Goal: Task Accomplishment & Management: Manage account settings

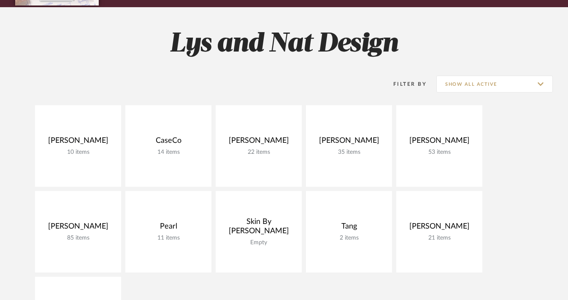
scroll to position [105, 0]
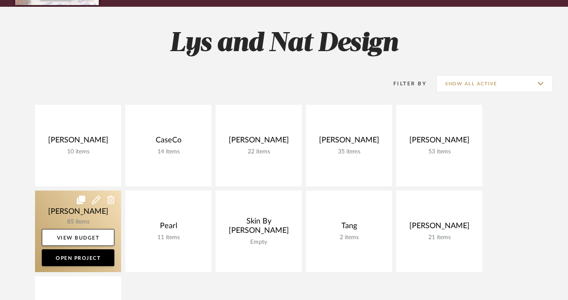
click at [56, 207] on link at bounding box center [78, 230] width 86 height 81
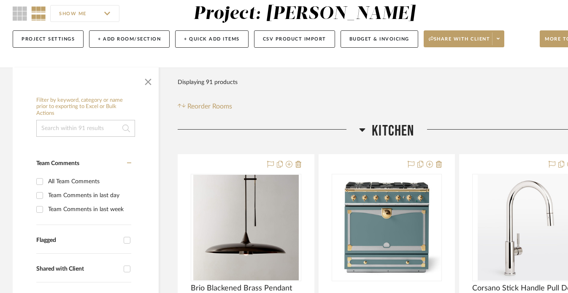
scroll to position [80, 0]
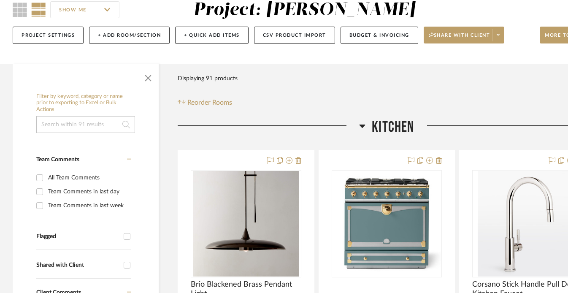
click at [362, 125] on icon at bounding box center [363, 125] width 6 height 3
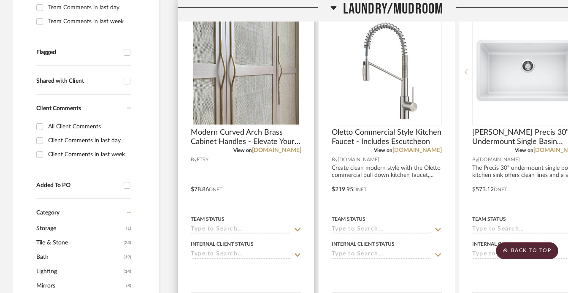
scroll to position [167, 0]
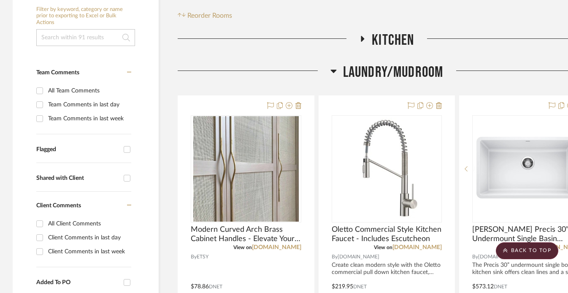
click at [364, 38] on icon at bounding box center [362, 38] width 10 height 6
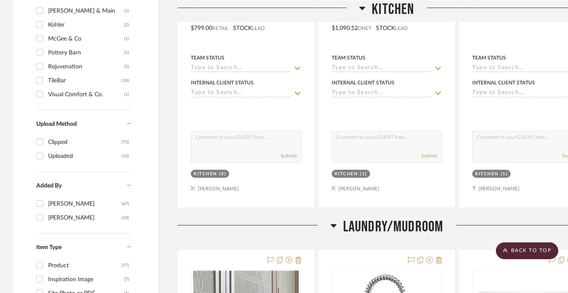
scroll to position [820, 0]
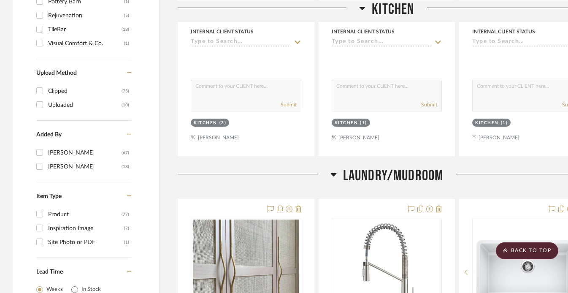
click at [361, 8] on icon at bounding box center [363, 7] width 6 height 3
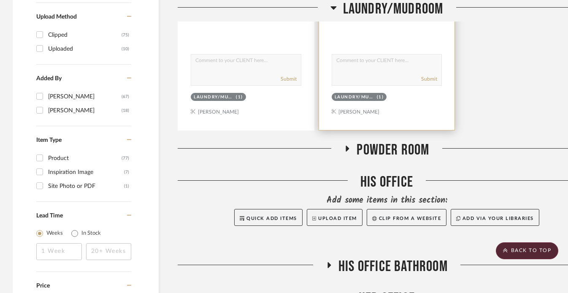
scroll to position [881, 0]
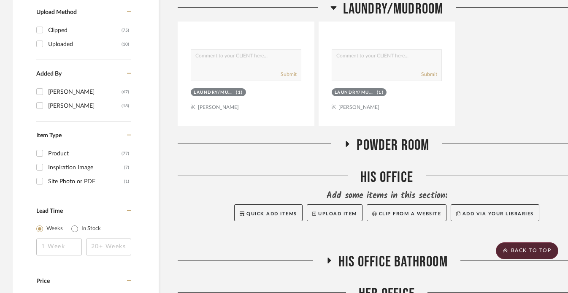
click at [351, 145] on icon at bounding box center [347, 144] width 10 height 6
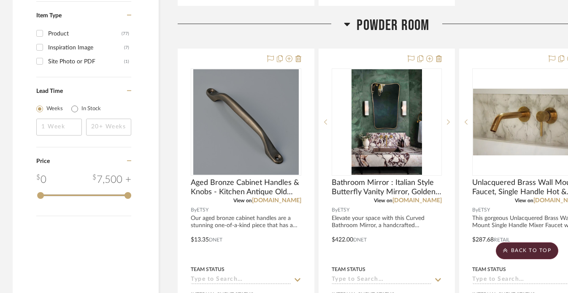
scroll to position [1002, 0]
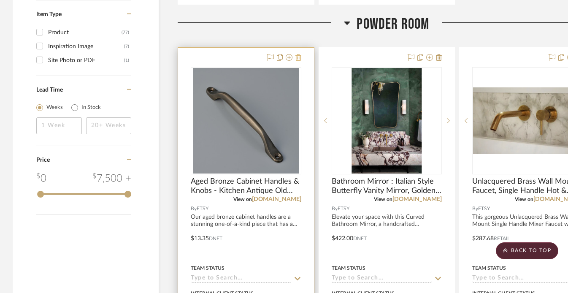
click at [299, 60] on fa-icon at bounding box center [298, 57] width 6 height 7
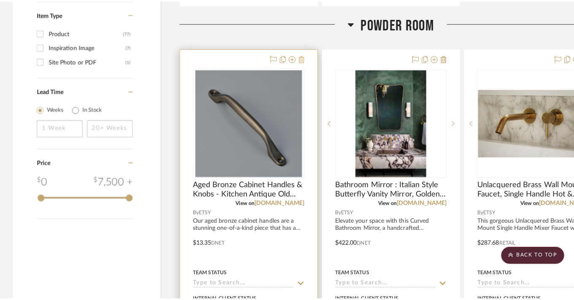
scroll to position [0, 0]
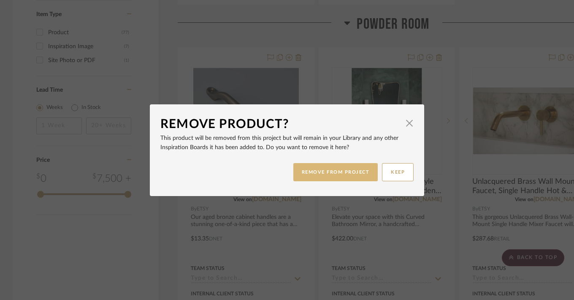
click at [325, 173] on button "REMOVE FROM PROJECT" at bounding box center [335, 172] width 85 height 18
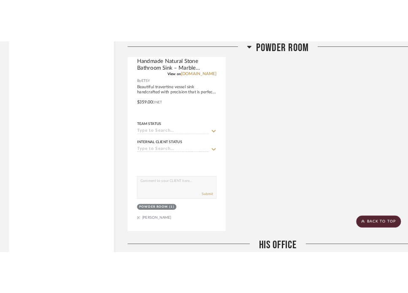
scroll to position [1537, 0]
